Goal: Task Accomplishment & Management: Manage account settings

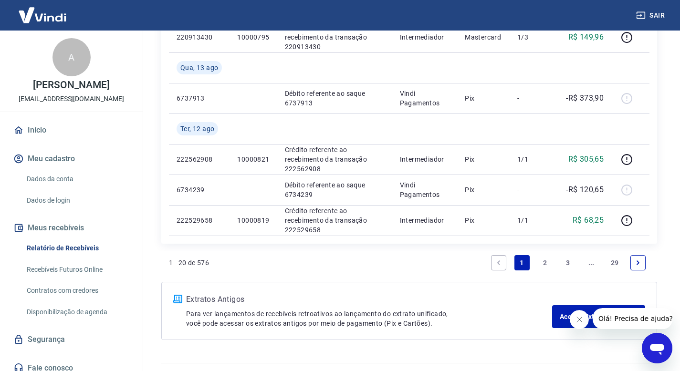
scroll to position [721, 0]
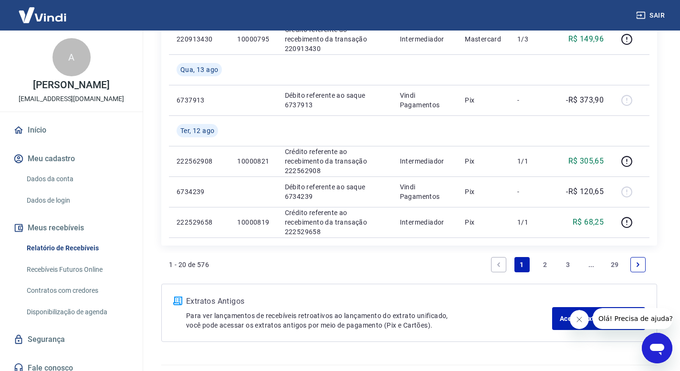
click at [541, 261] on link "2" at bounding box center [544, 264] width 15 height 15
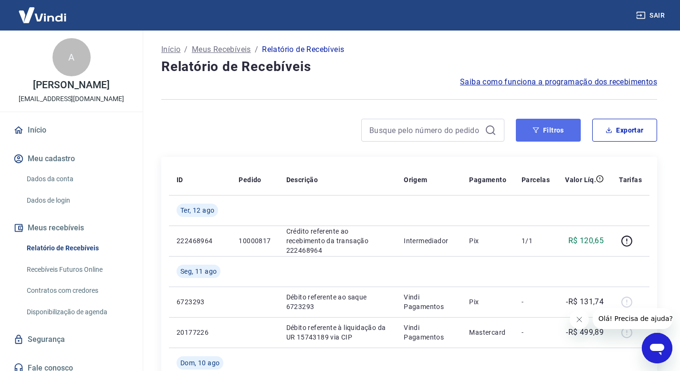
click at [535, 133] on icon "button" at bounding box center [536, 130] width 7 height 7
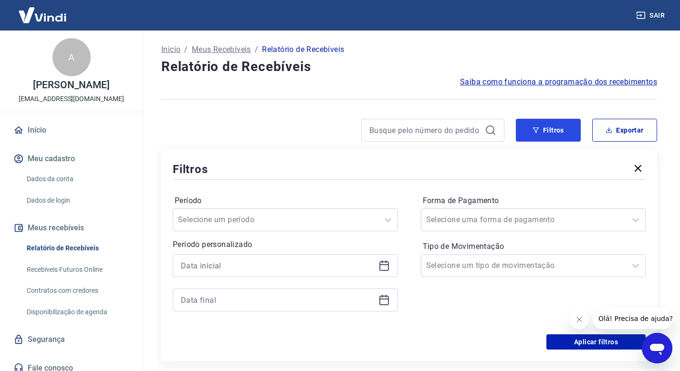
scroll to position [46, 0]
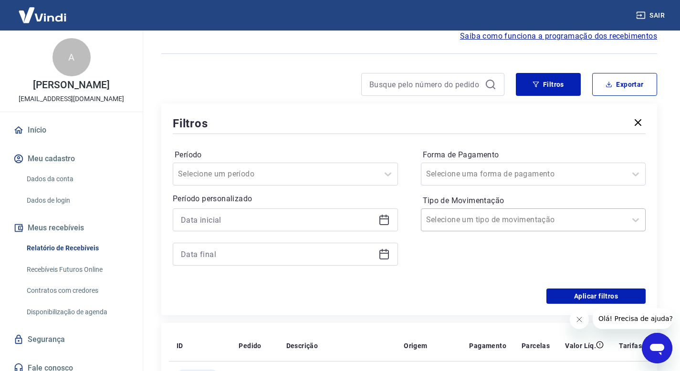
click at [492, 216] on input "Tipo de Movimentação" at bounding box center [474, 219] width 96 height 11
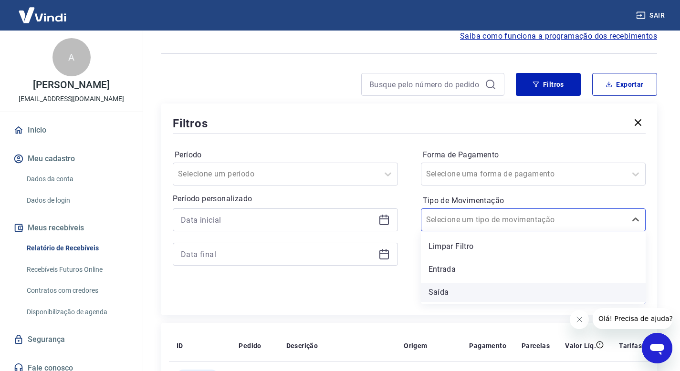
click at [462, 289] on div "Saída" at bounding box center [533, 292] width 225 height 19
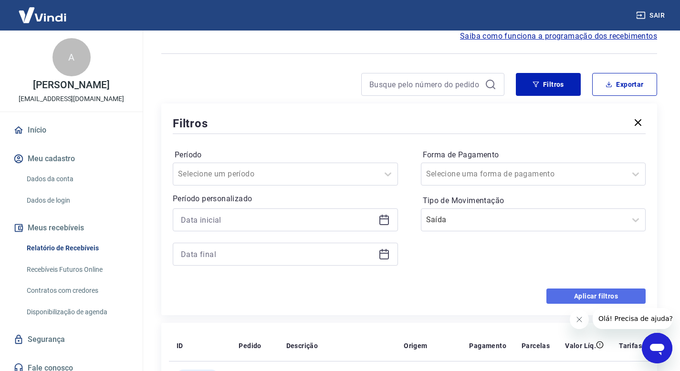
click at [581, 292] on button "Aplicar filtros" at bounding box center [595, 296] width 99 height 15
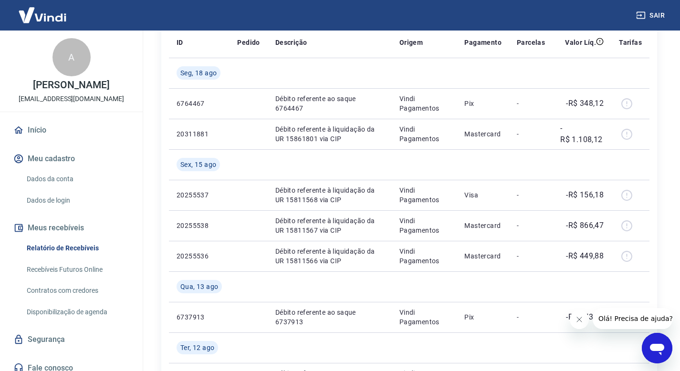
scroll to position [139, 0]
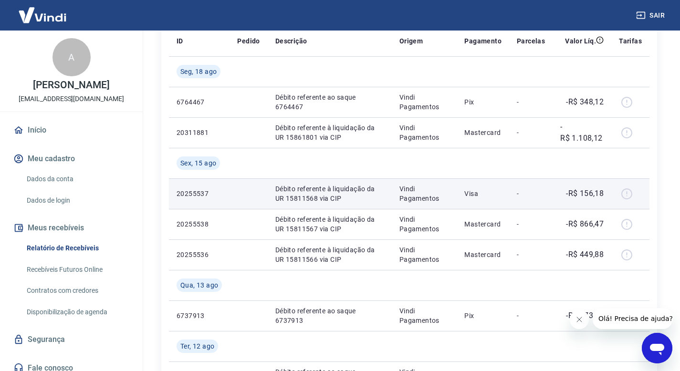
click at [625, 190] on div at bounding box center [630, 193] width 23 height 15
click at [319, 202] on p "Débito referente à liquidação da UR 15811568 via CIP" at bounding box center [329, 193] width 109 height 19
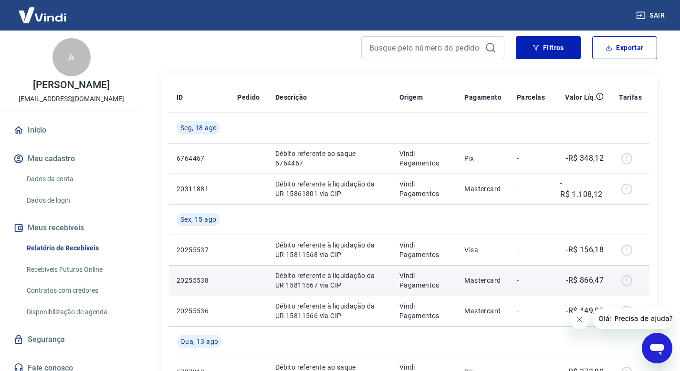
scroll to position [80, 0]
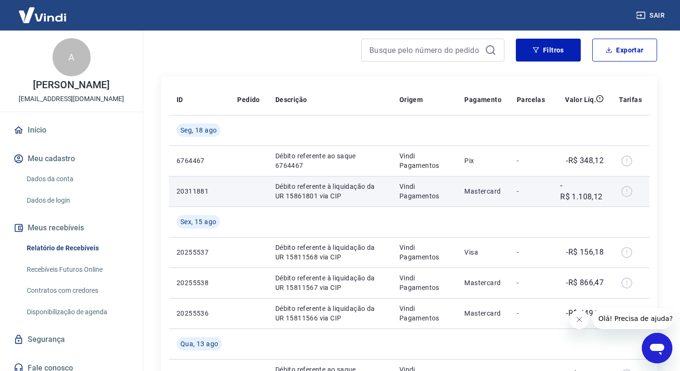
click at [321, 203] on td "Débito referente à liquidação da UR 15861801 via CIP" at bounding box center [330, 191] width 124 height 31
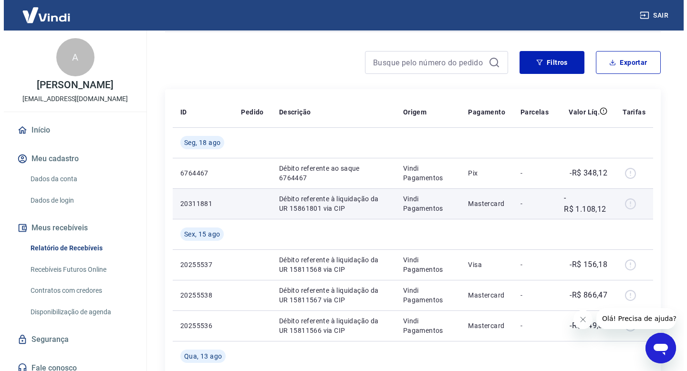
scroll to position [66, 0]
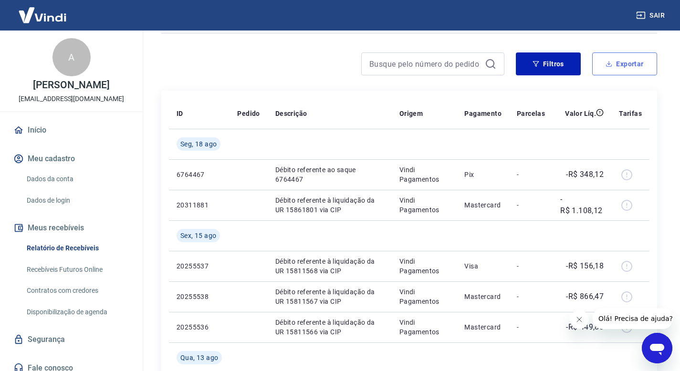
click at [624, 72] on button "Exportar" at bounding box center [624, 63] width 65 height 23
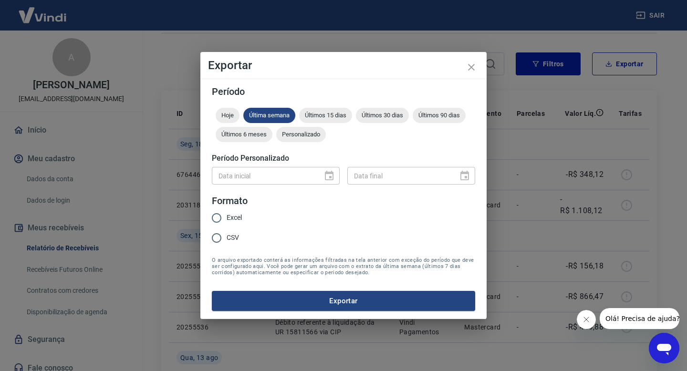
click at [233, 219] on span "Excel" at bounding box center [234, 218] width 15 height 10
click at [227, 219] on input "Excel" at bounding box center [217, 218] width 20 height 20
radio input "true"
click at [322, 137] on span "Personalizado" at bounding box center [301, 134] width 50 height 7
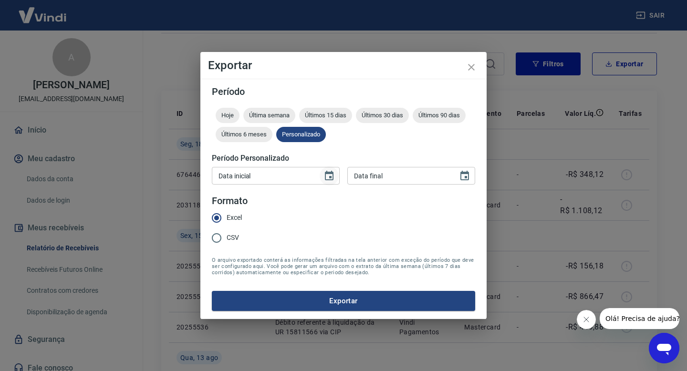
click at [323, 182] on button "Choose date" at bounding box center [329, 176] width 19 height 19
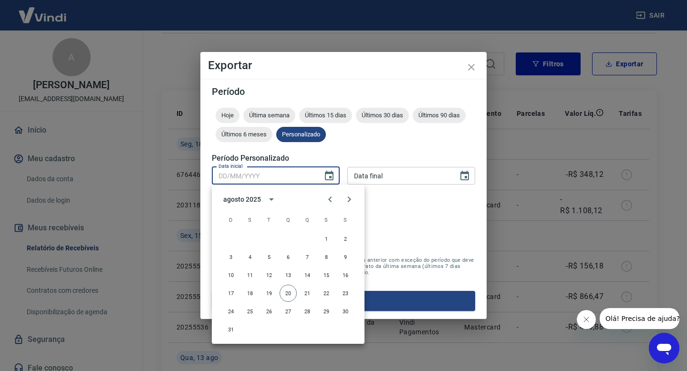
click at [248, 201] on div "agosto 2025" at bounding box center [241, 200] width 37 height 10
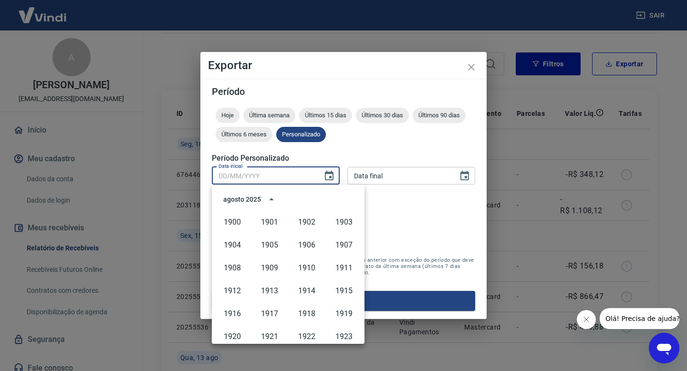
scroll to position [655, 0]
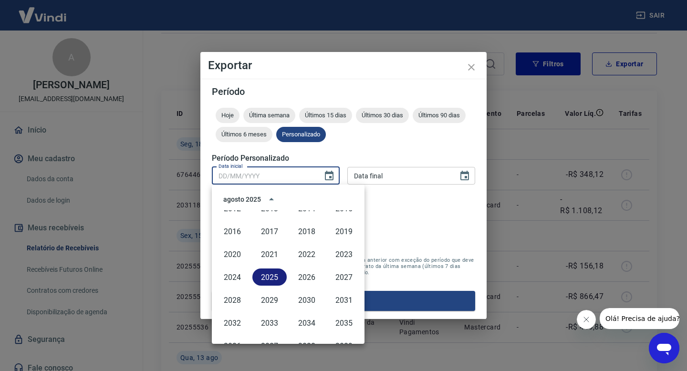
click at [262, 275] on button "2025" at bounding box center [269, 277] width 34 height 17
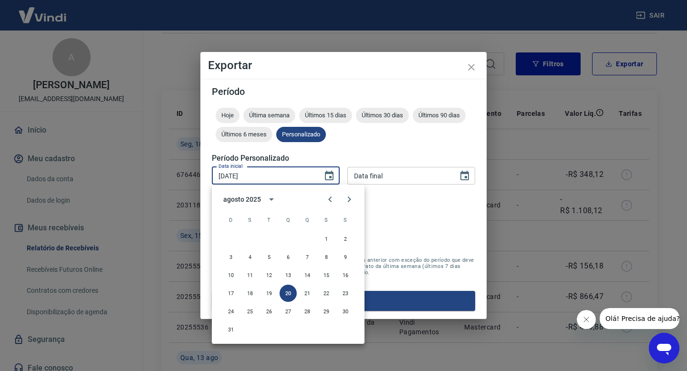
click at [245, 203] on div "agosto 2025" at bounding box center [241, 200] width 37 height 10
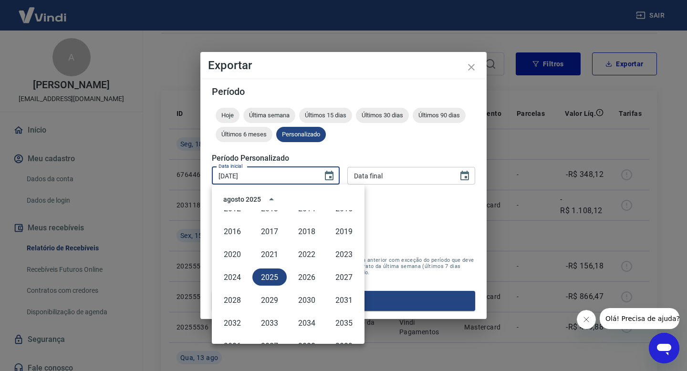
click at [270, 287] on div "2025" at bounding box center [269, 277] width 37 height 23
click at [272, 280] on button "2025" at bounding box center [269, 277] width 34 height 17
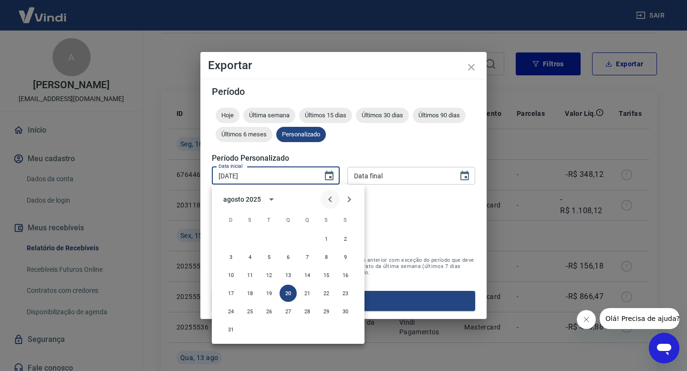
click at [331, 196] on icon "Previous month" at bounding box center [330, 199] width 11 height 11
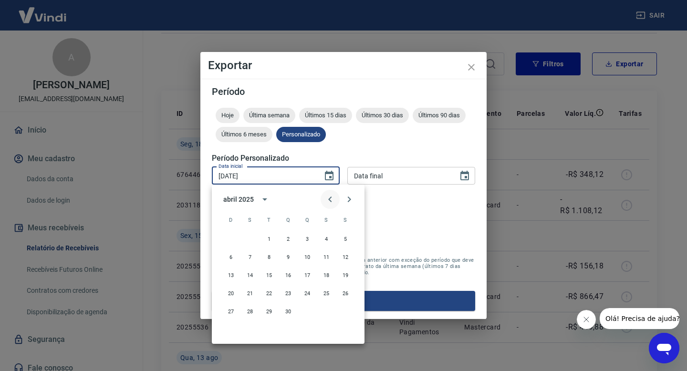
click at [331, 196] on icon "Previous month" at bounding box center [330, 199] width 11 height 11
click at [288, 241] on button "1" at bounding box center [288, 239] width 17 height 17
type input "[DATE]"
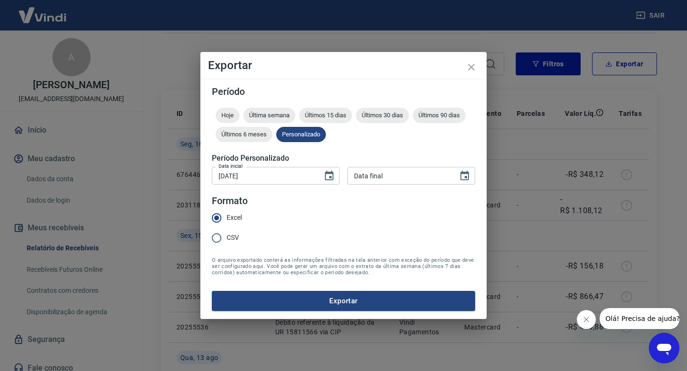
click at [385, 179] on input "Data final" at bounding box center [399, 176] width 104 height 18
type input "DD/MM/YYYY"
click at [464, 178] on icon "Choose date" at bounding box center [464, 175] width 11 height 11
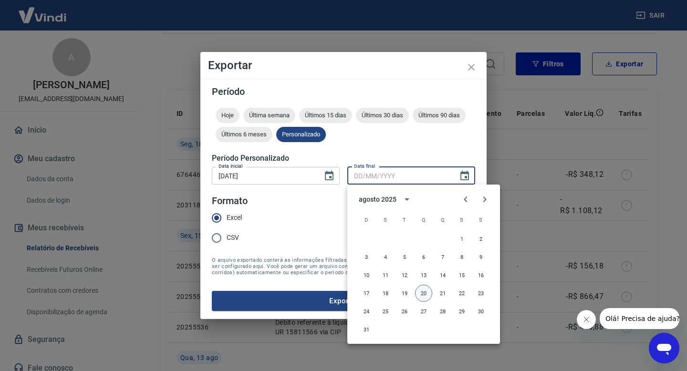
click at [423, 296] on button "20" at bounding box center [423, 293] width 17 height 17
type input "[DATE]"
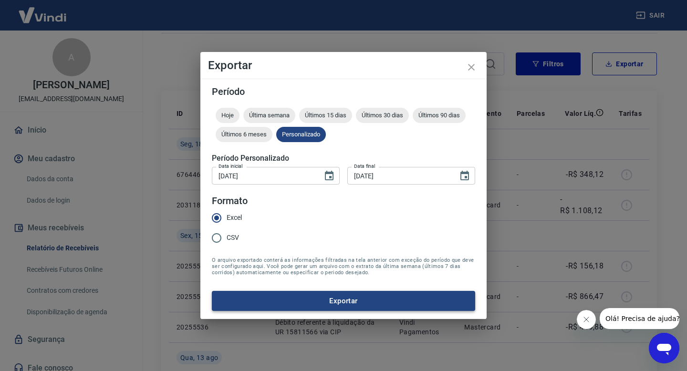
click at [347, 305] on button "Exportar" at bounding box center [343, 301] width 263 height 20
